Goal: Task Accomplishment & Management: Use online tool/utility

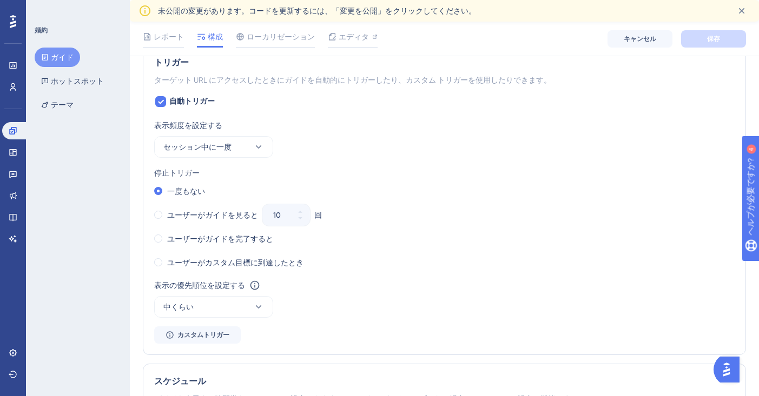
scroll to position [502, 0]
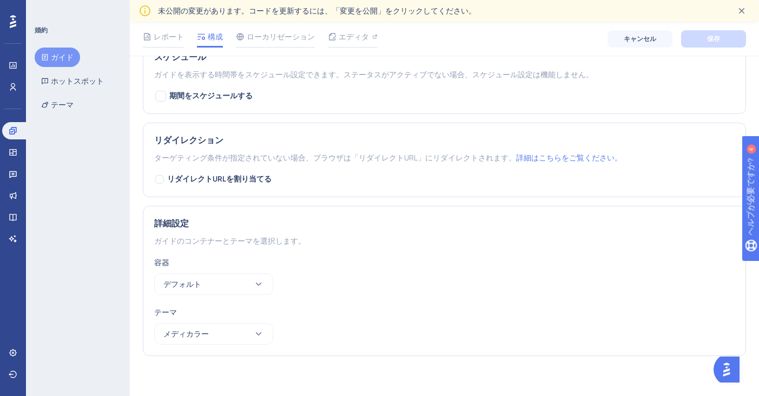
scroll to position [829, 0]
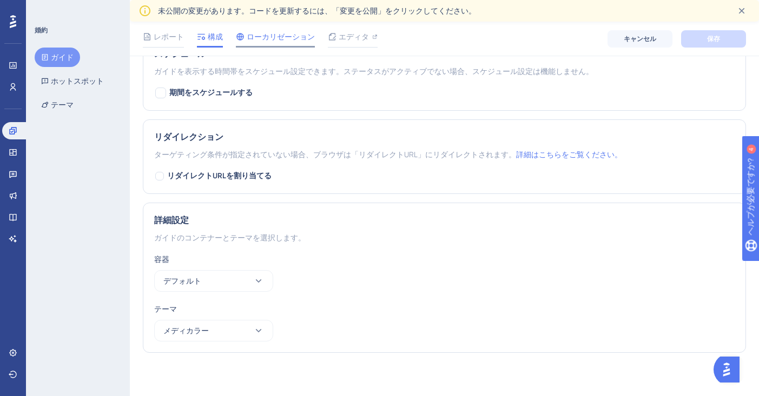
click at [258, 39] on font "ローカリゼーション" at bounding box center [281, 36] width 68 height 9
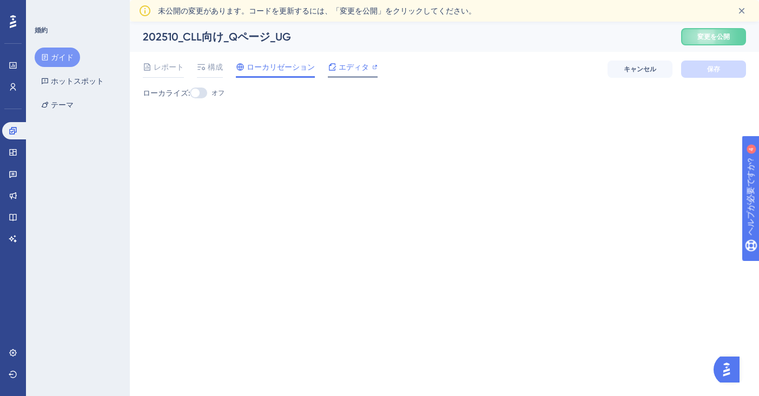
click at [358, 64] on font "エディタ" at bounding box center [353, 67] width 30 height 9
click at [209, 71] on font "構成" at bounding box center [215, 67] width 15 height 9
